Goal: Find specific page/section: Find specific page/section

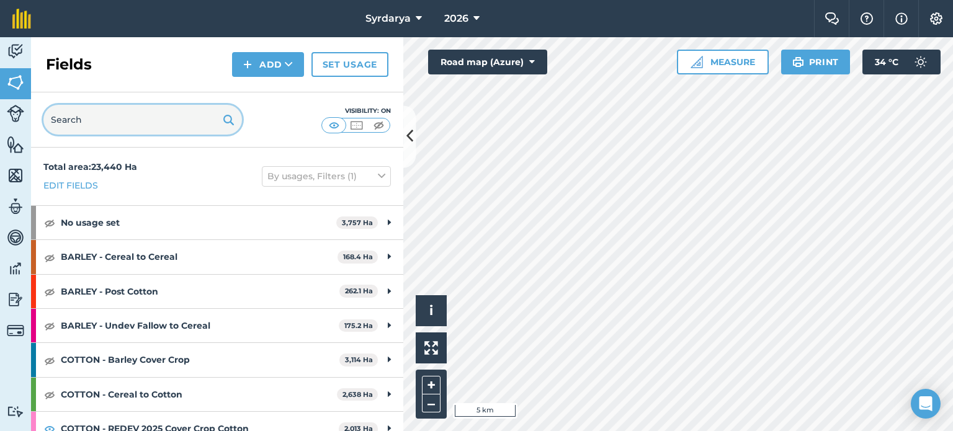
click at [119, 109] on input "text" at bounding box center [142, 120] width 199 height 30
click at [472, 17] on button "2026" at bounding box center [461, 18] width 45 height 37
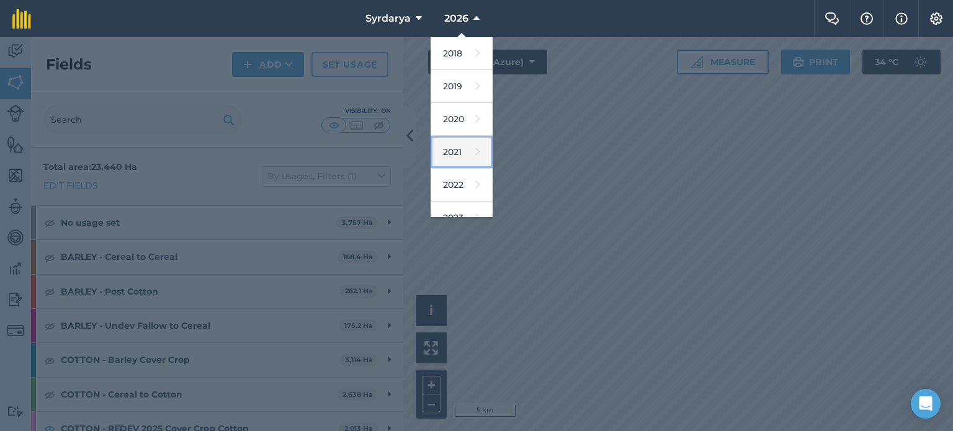
click at [458, 151] on link "2021" at bounding box center [462, 152] width 62 height 33
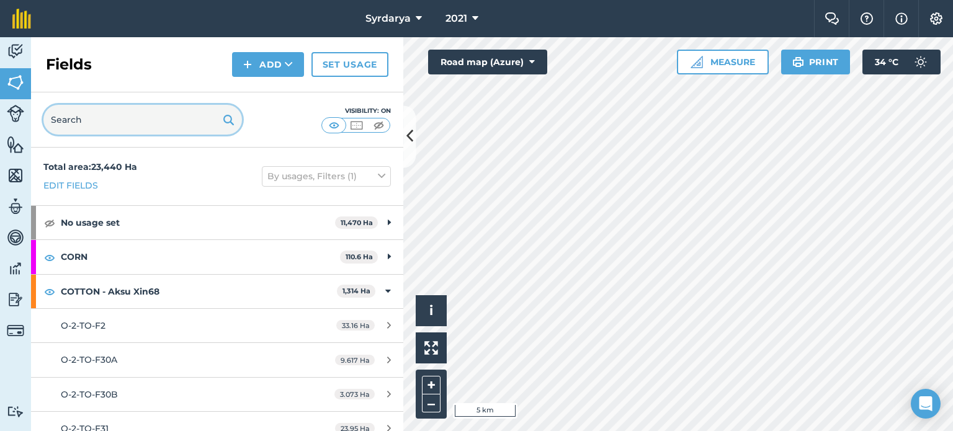
click at [87, 127] on input "text" at bounding box center [142, 120] width 199 height 30
click at [413, 146] on button at bounding box center [409, 137] width 12 height 62
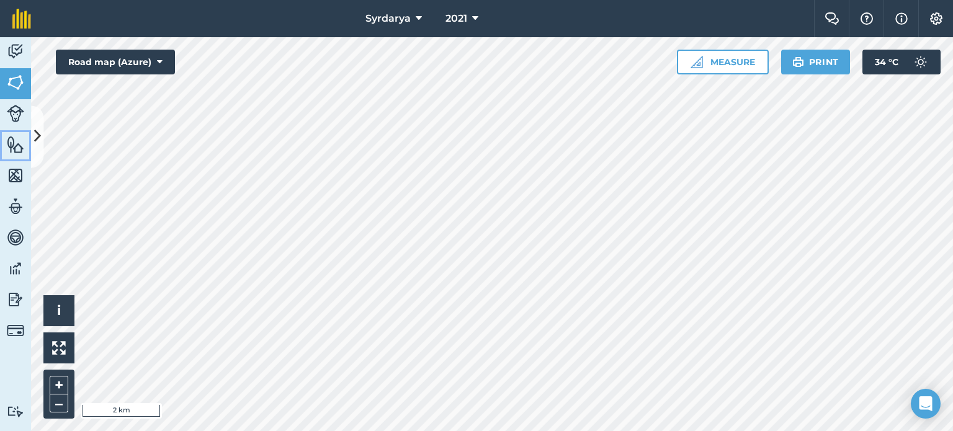
click at [16, 141] on img at bounding box center [15, 144] width 17 height 19
click at [38, 130] on icon at bounding box center [37, 137] width 7 height 22
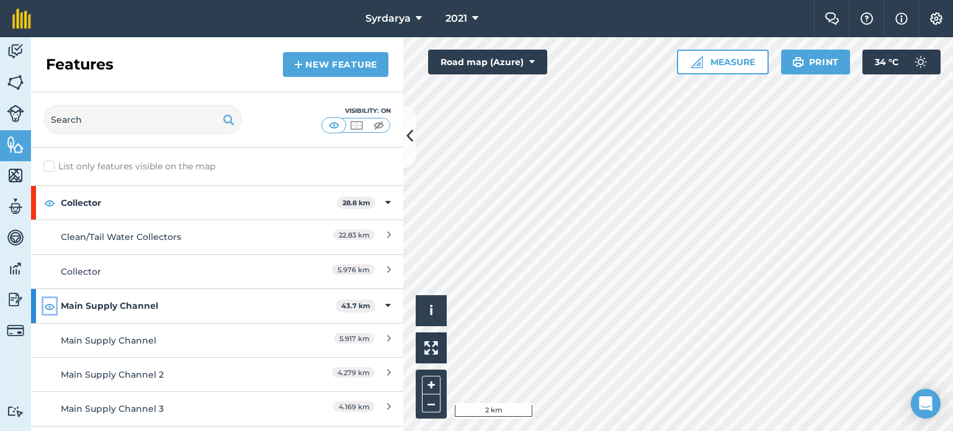
click at [45, 304] on img at bounding box center [49, 306] width 11 height 15
click at [44, 202] on img at bounding box center [49, 202] width 11 height 15
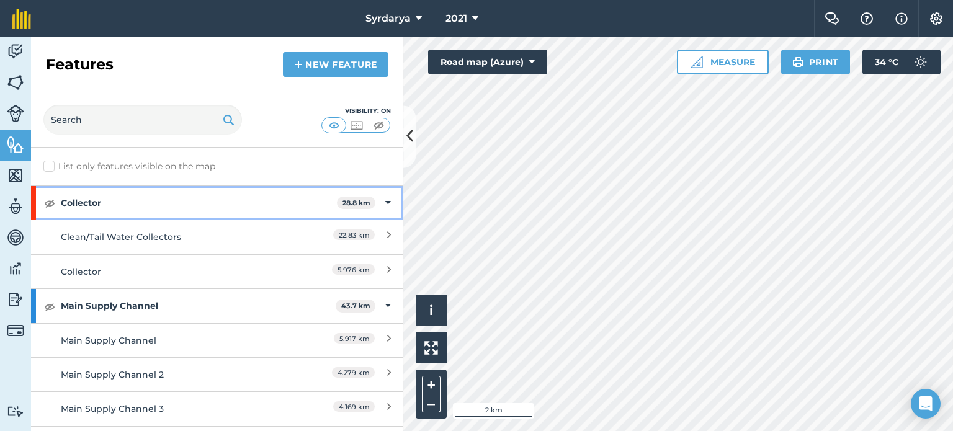
click at [385, 197] on icon at bounding box center [388, 203] width 6 height 14
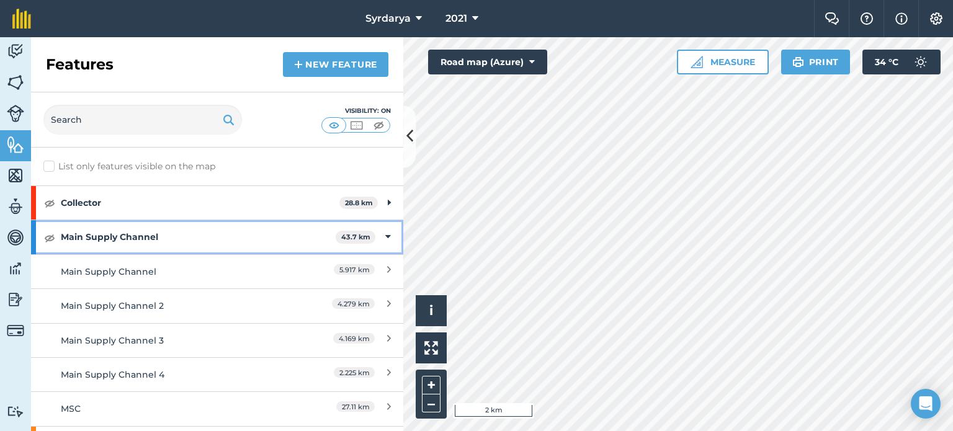
click at [385, 240] on icon at bounding box center [388, 237] width 6 height 14
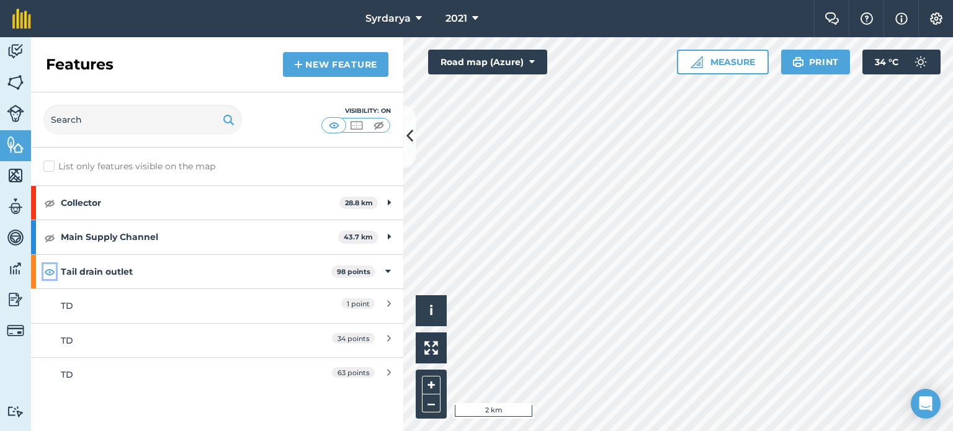
click at [52, 270] on img at bounding box center [49, 271] width 11 height 15
click at [9, 89] on img at bounding box center [15, 82] width 17 height 19
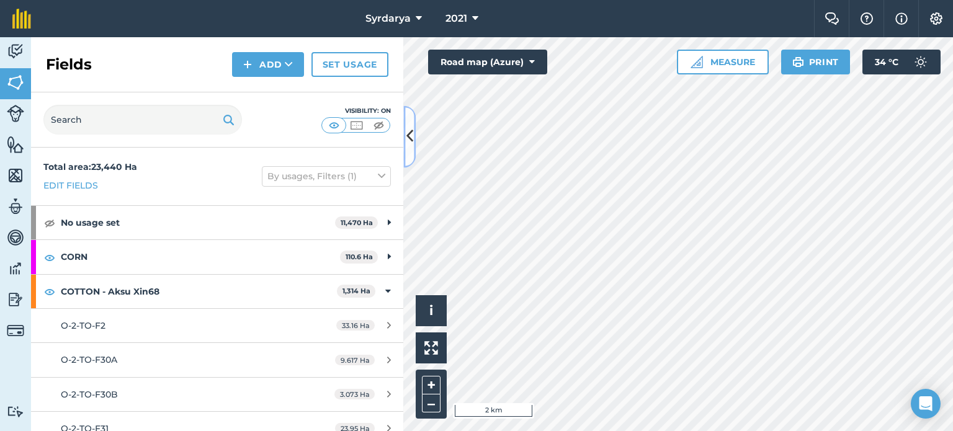
click at [404, 137] on button at bounding box center [409, 137] width 12 height 62
